Goal: Information Seeking & Learning: Find specific fact

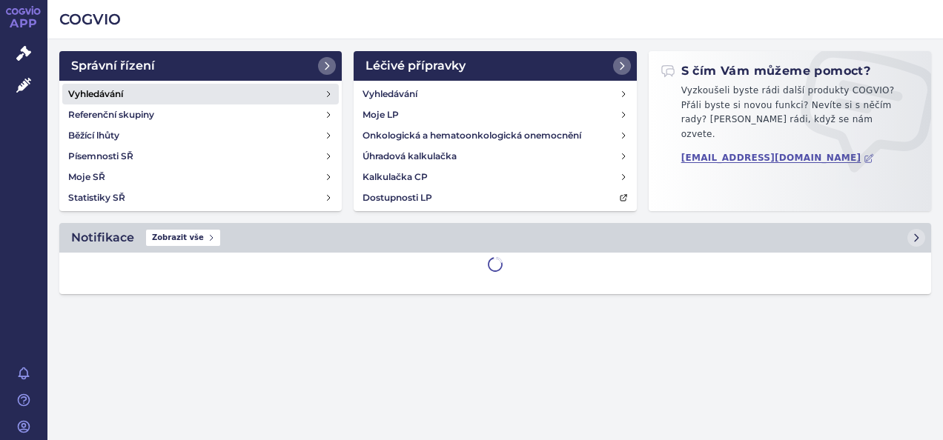
click at [135, 98] on link "Vyhledávání" at bounding box center [200, 94] width 277 height 21
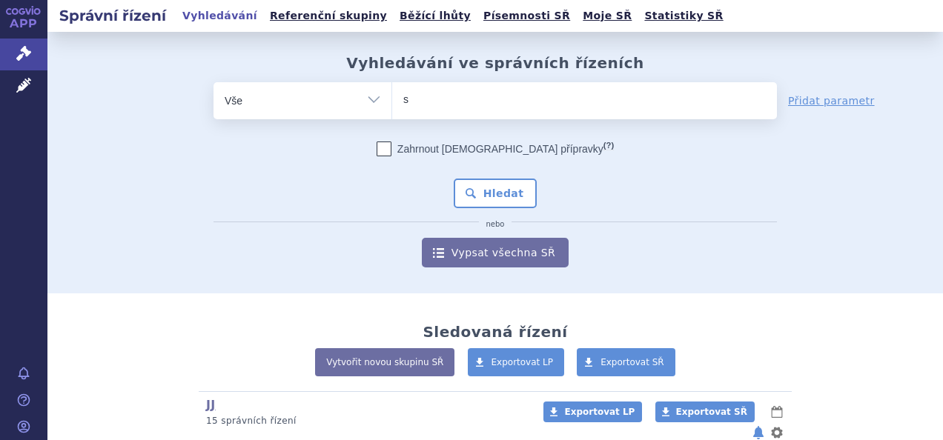
type input "sp"
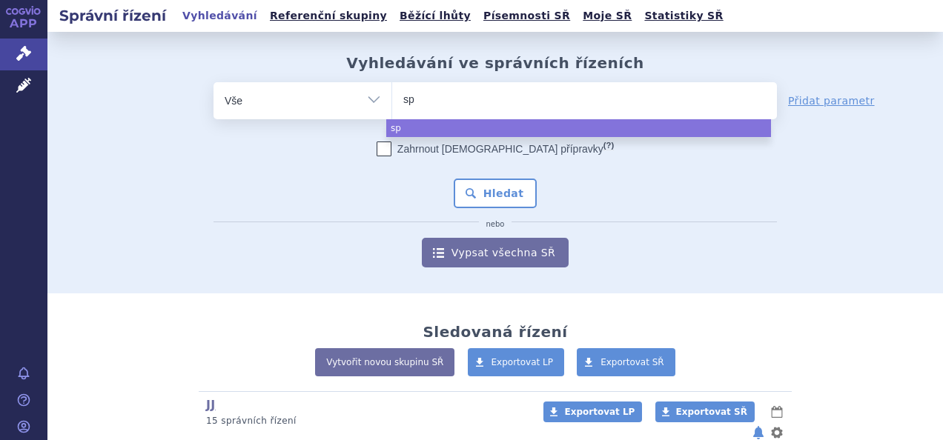
type input "spe"
type input "spex"
type input "spexot"
type input "spexotr"
type input "spexotra"
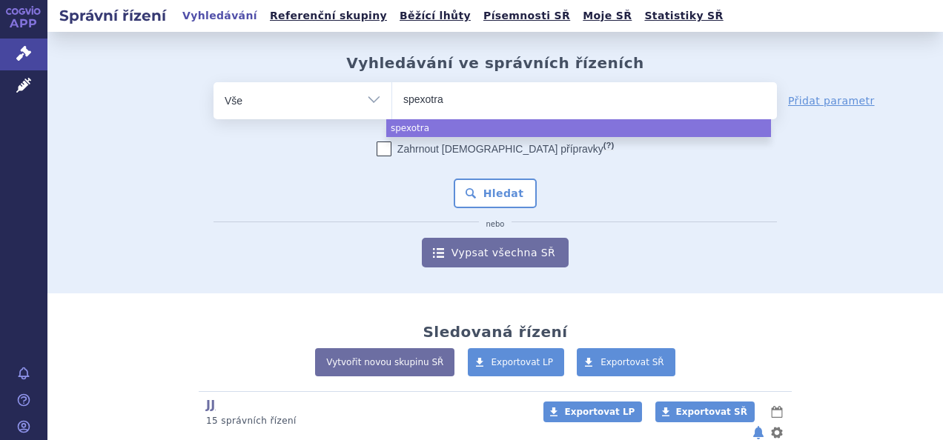
type input "spexotras"
select select "spexotras"
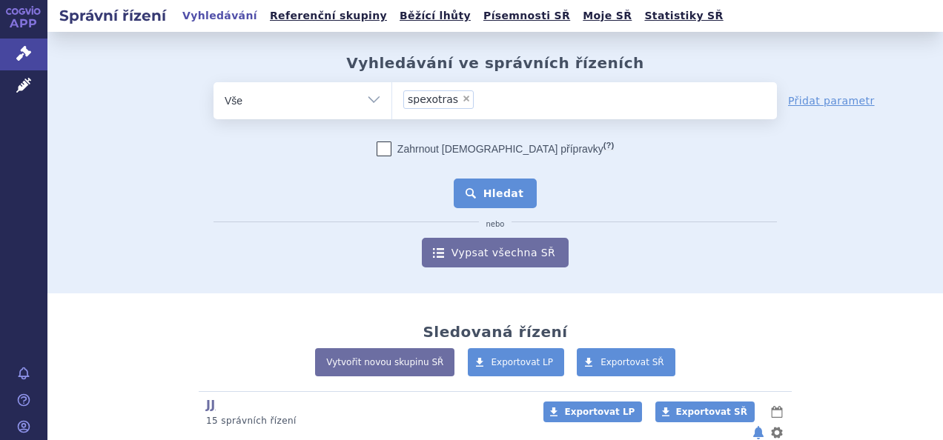
click at [483, 191] on button "Hledat" at bounding box center [496, 194] width 84 height 30
